Goal: Transaction & Acquisition: Obtain resource

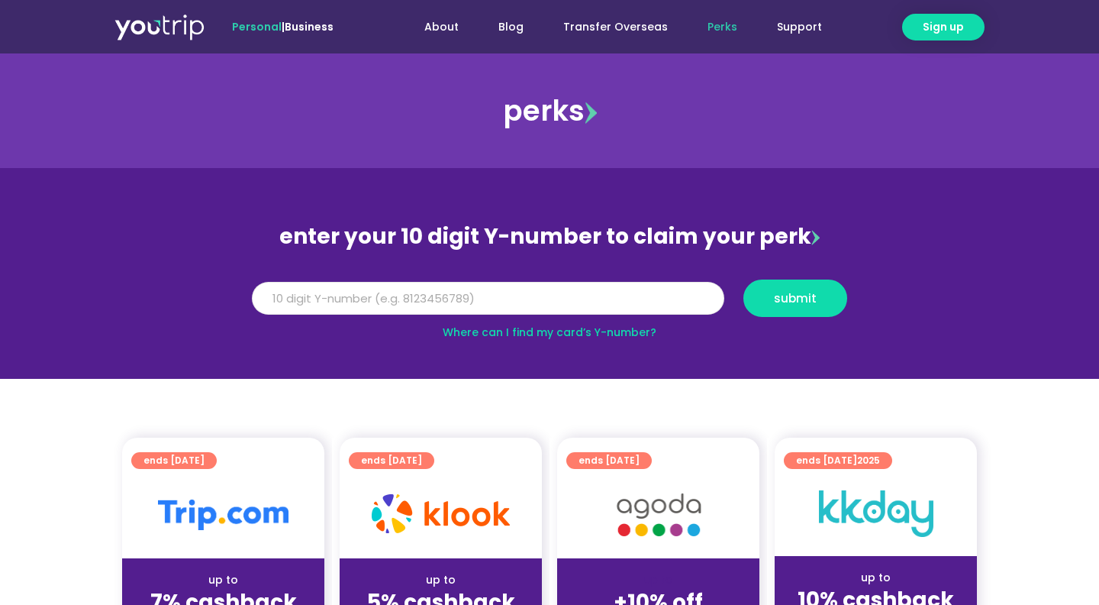
click at [445, 304] on input "Y Number" at bounding box center [488, 299] width 472 height 34
drag, startPoint x: 340, startPoint y: 298, endPoint x: 225, endPoint y: 305, distance: 115.5
click at [252, 305] on input "8164976701" at bounding box center [488, 299] width 472 height 34
type input "8164976701"
click at [774, 300] on span "submit" at bounding box center [795, 297] width 78 height 11
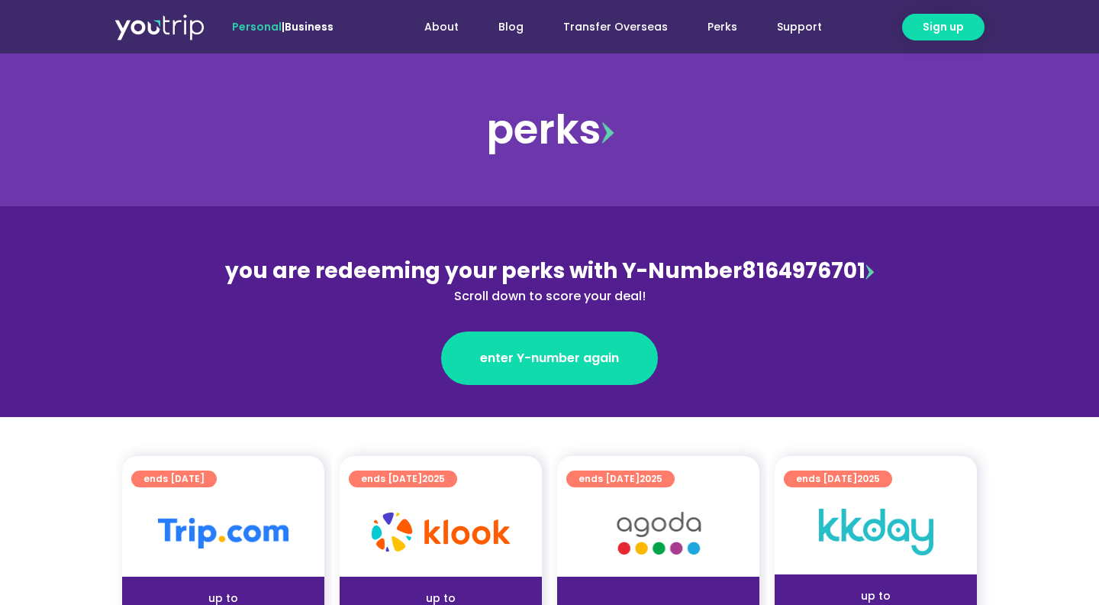
scroll to position [330, 0]
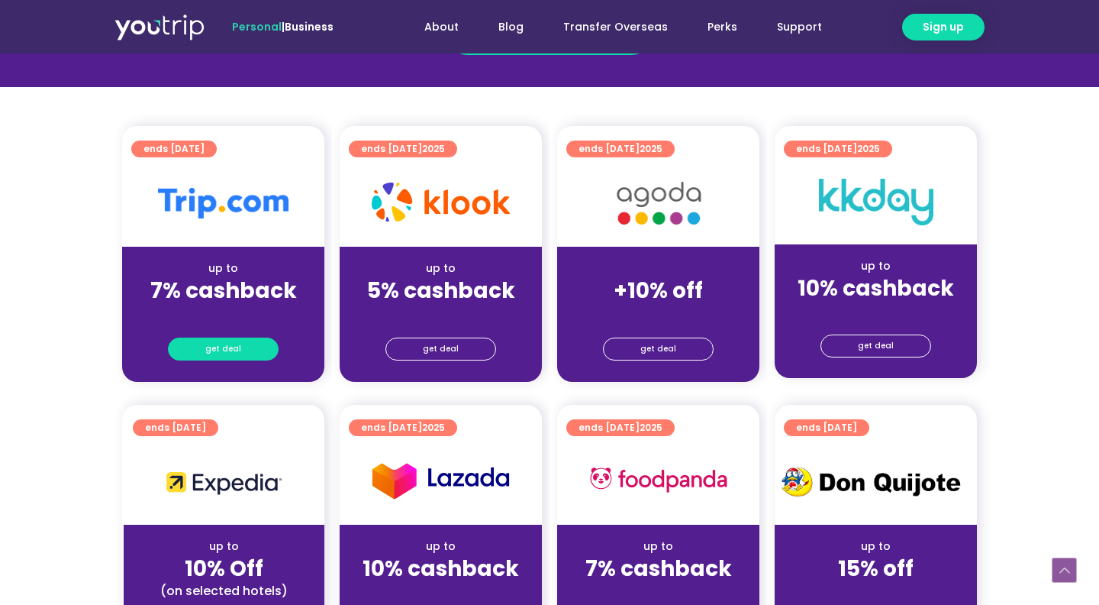
click at [225, 349] on span "get deal" at bounding box center [223, 348] width 36 height 21
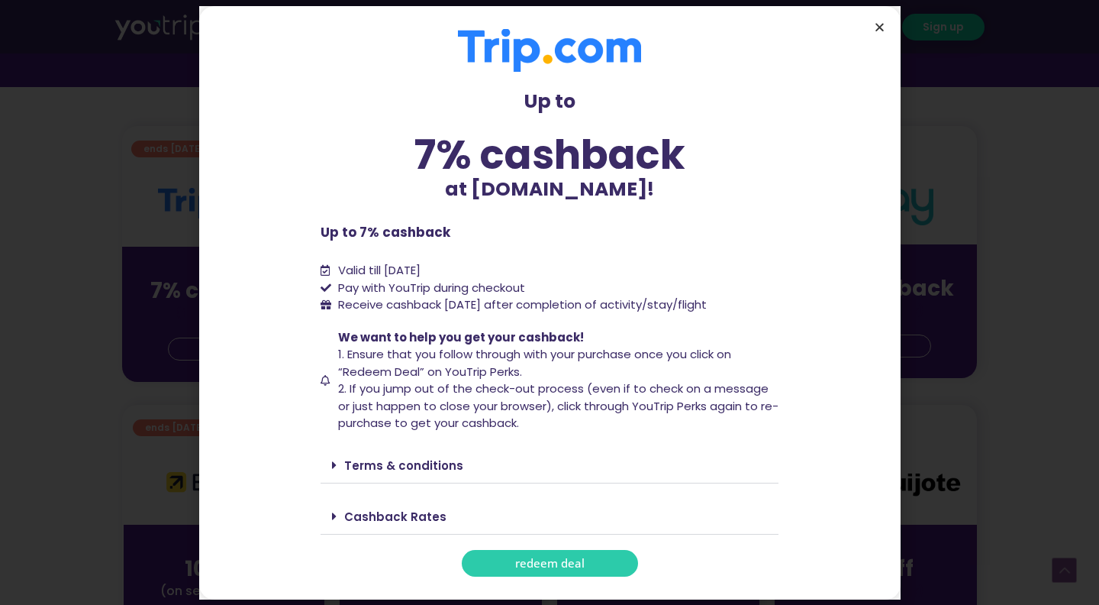
click at [883, 27] on icon "Close" at bounding box center [879, 26] width 11 height 11
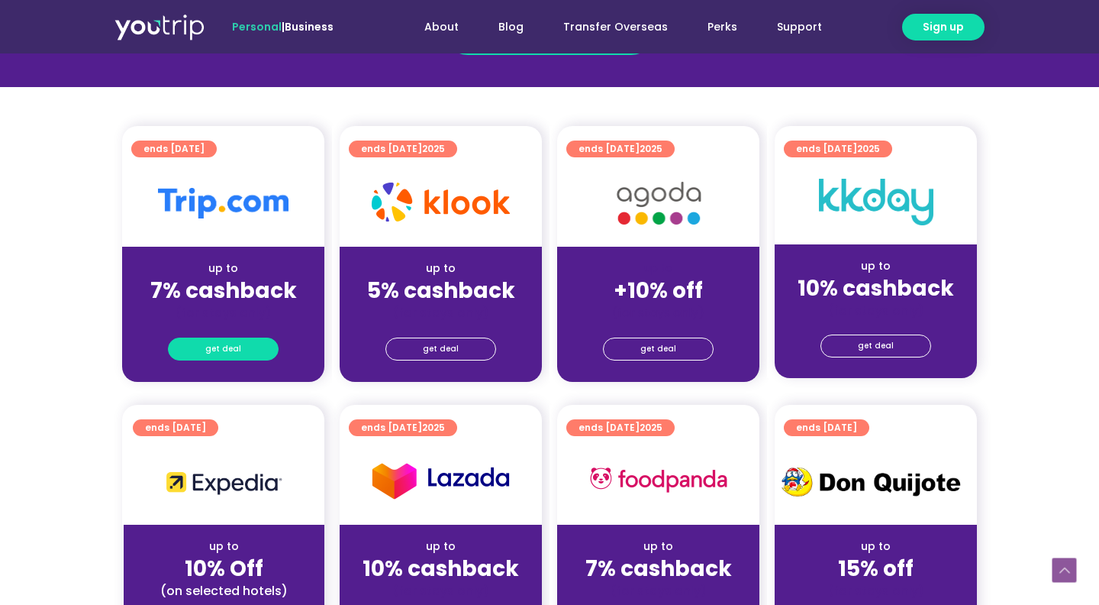
click at [251, 351] on link "get deal" at bounding box center [223, 348] width 111 height 23
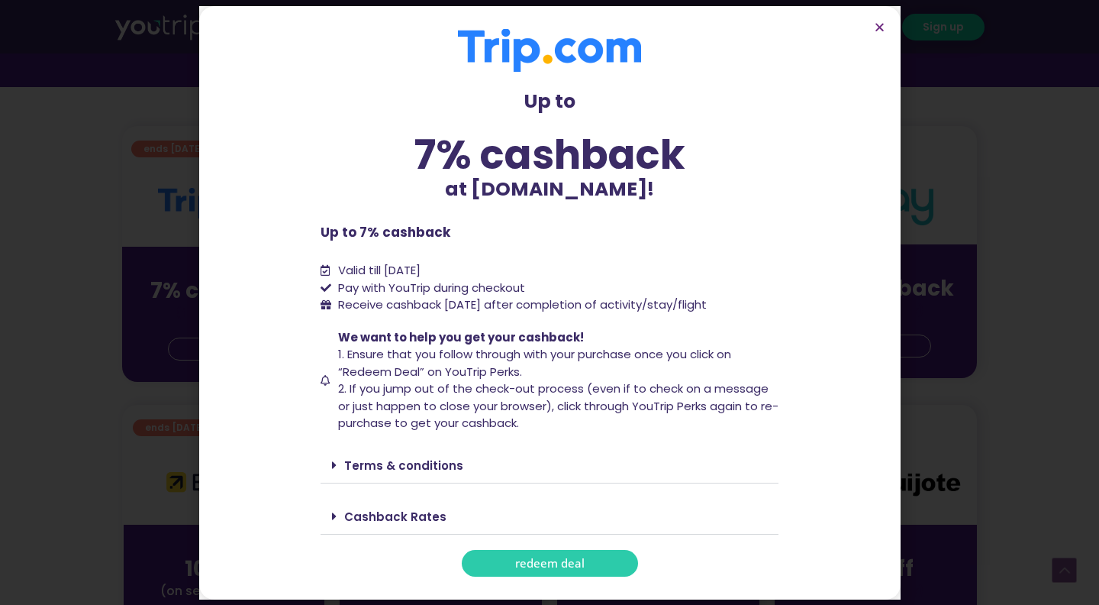
click at [433, 518] on link "Cashback Rates" at bounding box center [395, 516] width 102 height 16
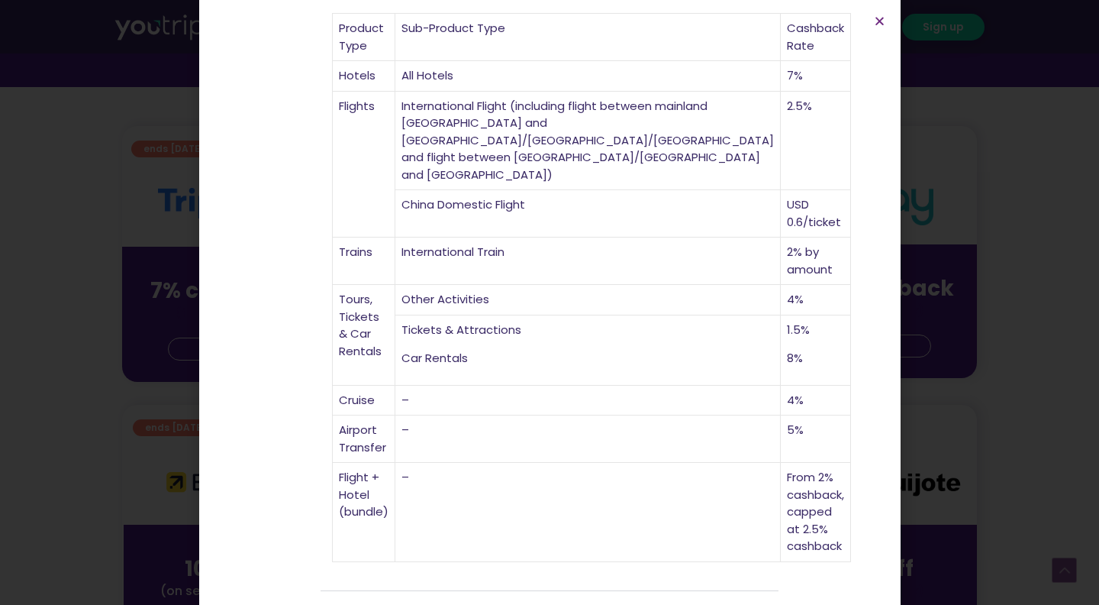
scroll to position [527, 0]
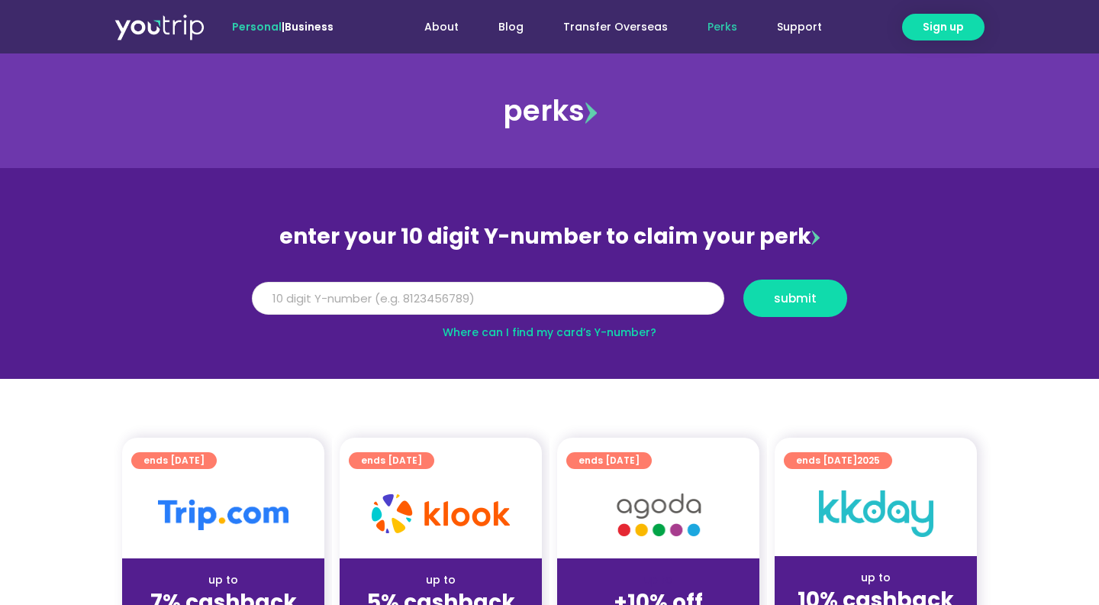
paste input "8164976701"
type input "8164976701"
click at [805, 295] on span "submit" at bounding box center [795, 297] width 43 height 11
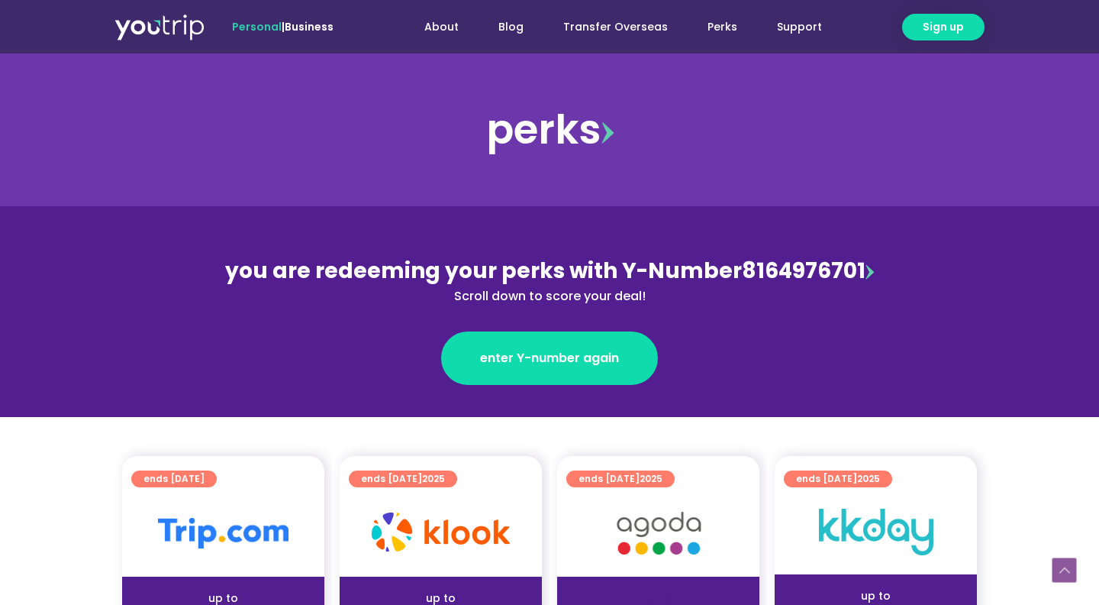
scroll to position [330, 0]
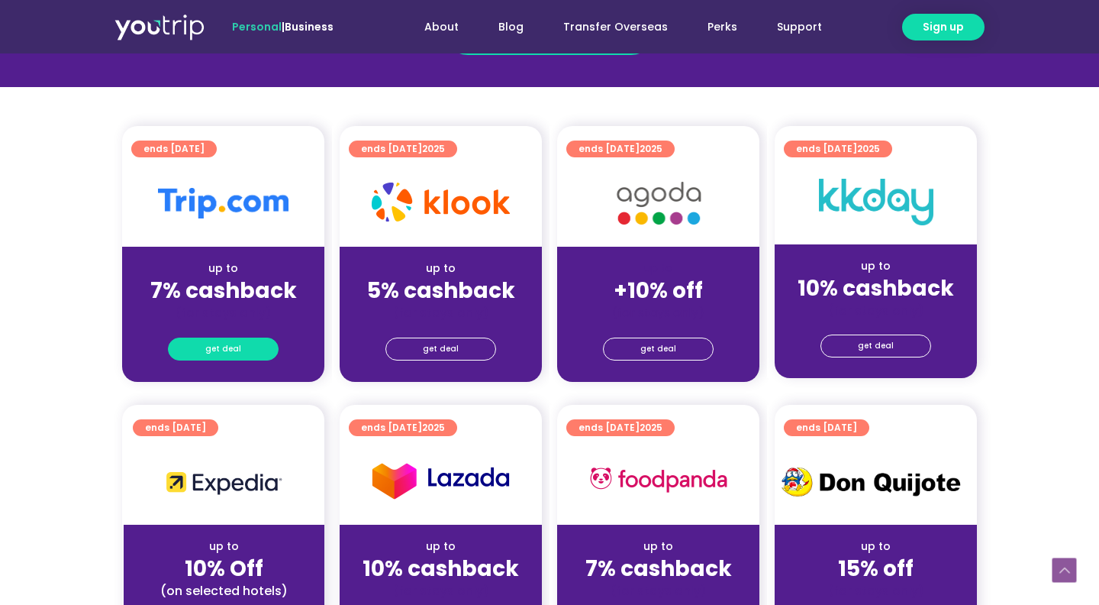
click at [253, 349] on link "get deal" at bounding box center [223, 348] width 111 height 23
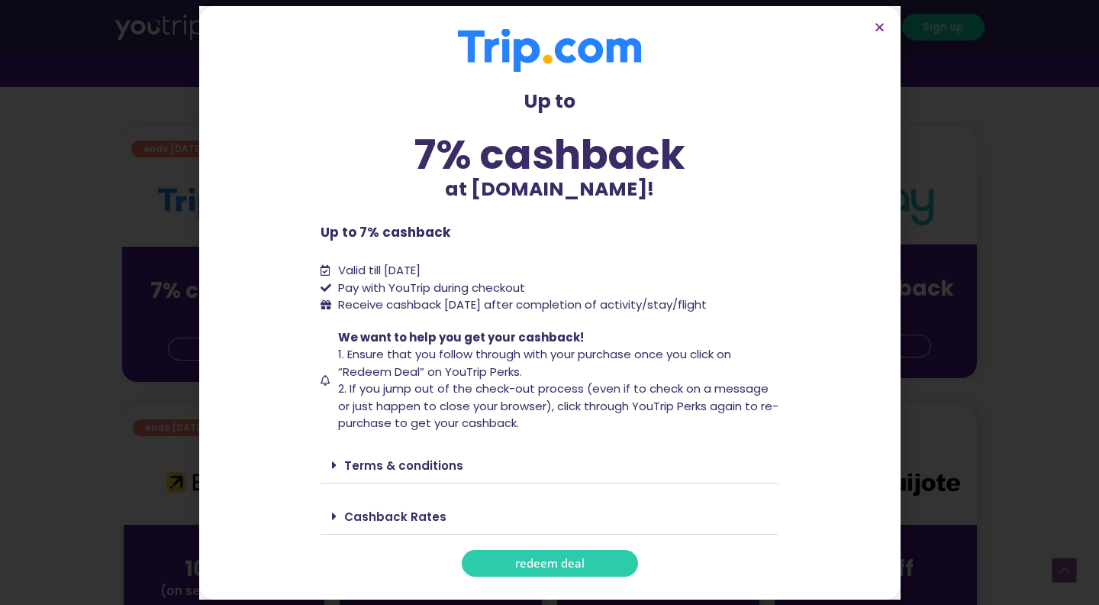
click at [518, 573] on link "redeem deal" at bounding box center [550, 563] width 176 height 27
